Goal: Information Seeking & Learning: Check status

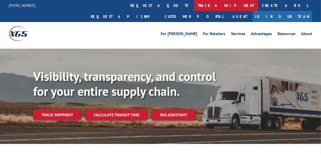
click at [194, 5] on link "track a shipment" at bounding box center [226, 5] width 64 height 11
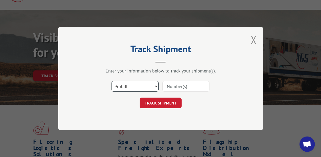
scroll to position [51, 0]
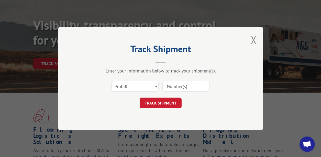
click at [181, 87] on input at bounding box center [186, 86] width 47 height 11
type input "71315458"
click button "TRACK SHIPMENT" at bounding box center [161, 103] width 42 height 11
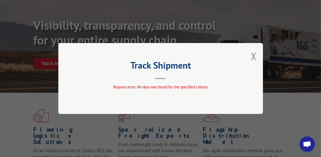
click at [258, 60] on div "Track Shipment Request error: No data was found for the specified criteria." at bounding box center [160, 78] width 205 height 71
click at [251, 54] on button "Close modal" at bounding box center [254, 56] width 6 height 14
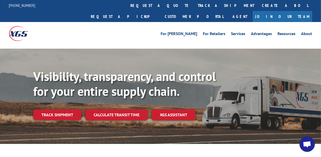
click at [194, 3] on link "track a shipment" at bounding box center [226, 5] width 64 height 11
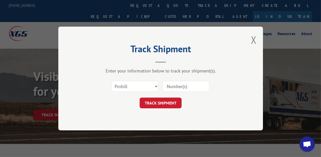
click at [186, 84] on input at bounding box center [186, 86] width 47 height 11
paste input "71315458"
type input "71315458"
click at [166, 101] on button "TRACK SHIPMENT" at bounding box center [161, 103] width 42 height 11
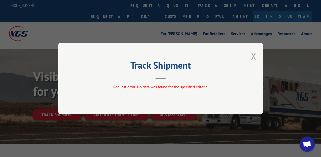
click at [252, 57] on button "Close modal" at bounding box center [254, 56] width 6 height 14
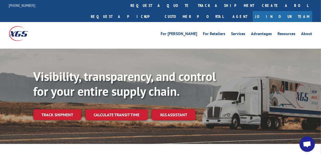
click at [194, 10] on link "track a shipment" at bounding box center [226, 5] width 64 height 11
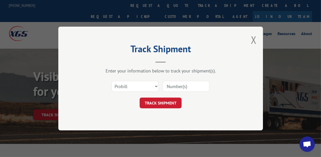
click at [187, 85] on input at bounding box center [186, 86] width 47 height 11
paste input "71315458"
type input "71315458"
click at [180, 90] on input "71315458" at bounding box center [186, 86] width 47 height 11
click at [180, 88] on input "71315458" at bounding box center [186, 86] width 47 height 11
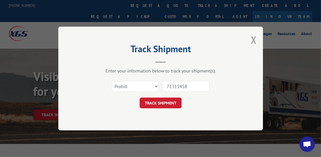
click at [180, 88] on input "71315458" at bounding box center [186, 86] width 47 height 11
